Goal: Transaction & Acquisition: Purchase product/service

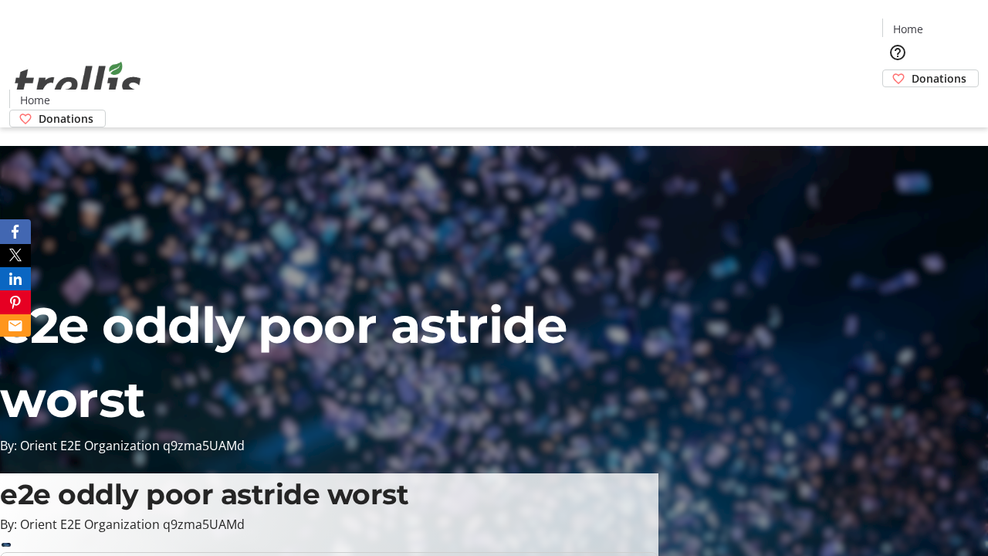
click at [912, 70] on span "Donations" at bounding box center [939, 78] width 55 height 16
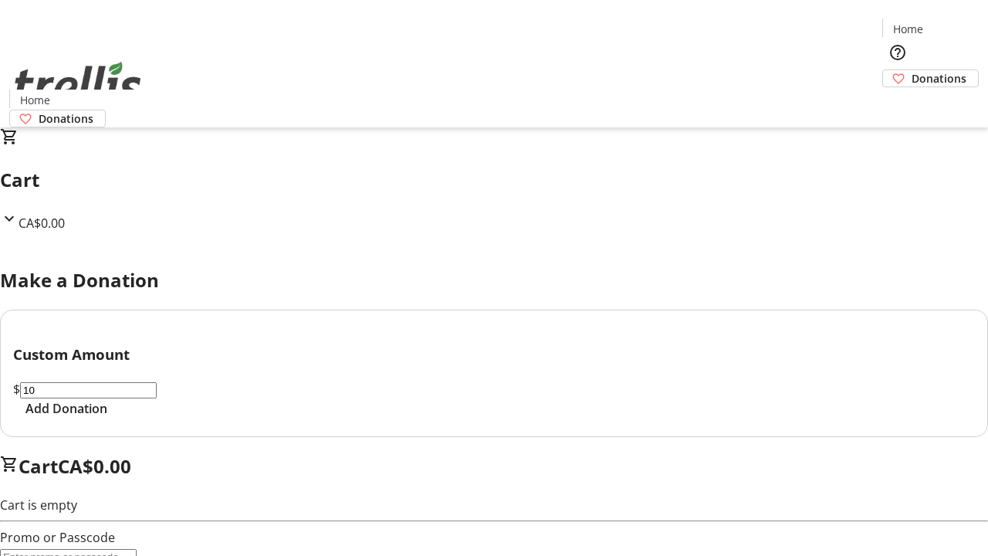
click at [107, 418] on span "Add Donation" at bounding box center [66, 408] width 82 height 19
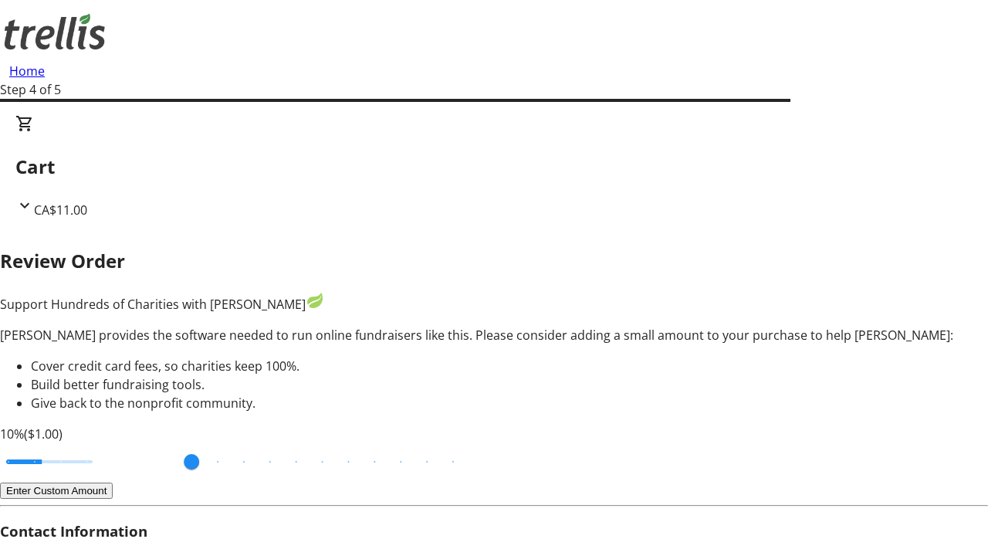
type input "3"
click at [104, 445] on input "Cover fees percentage" at bounding box center [49, 462] width 119 height 34
